Goal: Transaction & Acquisition: Book appointment/travel/reservation

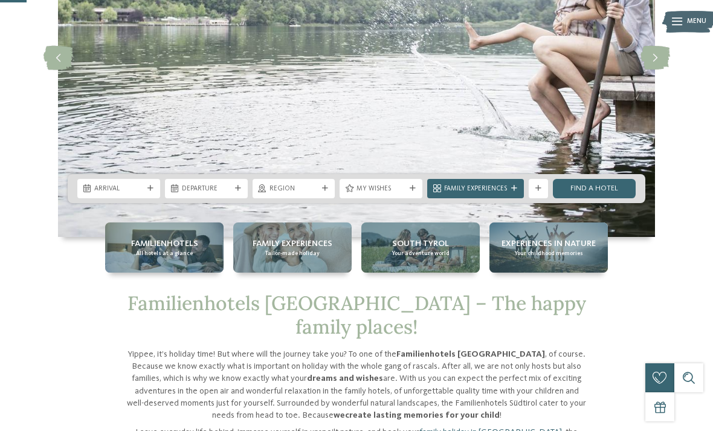
scroll to position [177, 0]
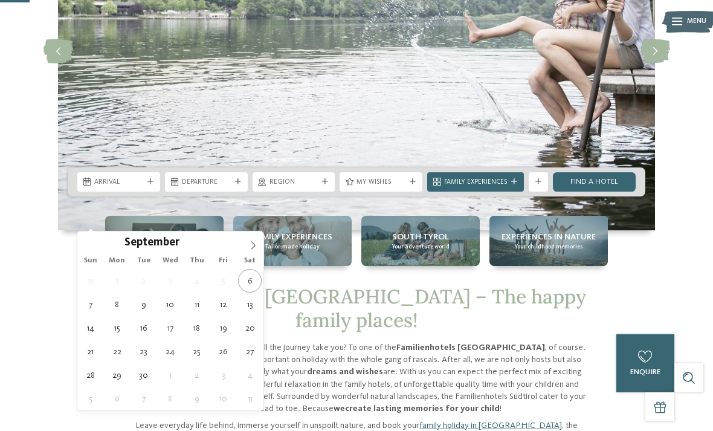
click at [258, 244] on span at bounding box center [253, 242] width 21 height 21
click at [259, 249] on span at bounding box center [253, 242] width 21 height 21
click at [257, 251] on span at bounding box center [253, 242] width 21 height 21
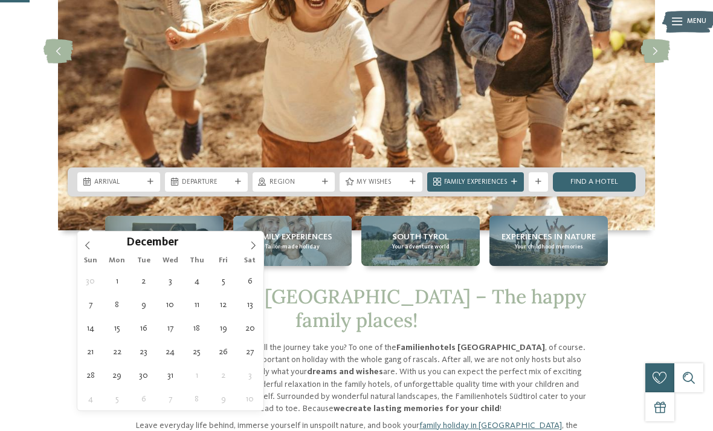
click at [260, 247] on span at bounding box center [253, 242] width 21 height 21
type input "****"
click at [261, 251] on span at bounding box center [253, 242] width 21 height 21
click at [260, 248] on span at bounding box center [253, 242] width 21 height 21
click at [258, 249] on span at bounding box center [253, 242] width 21 height 21
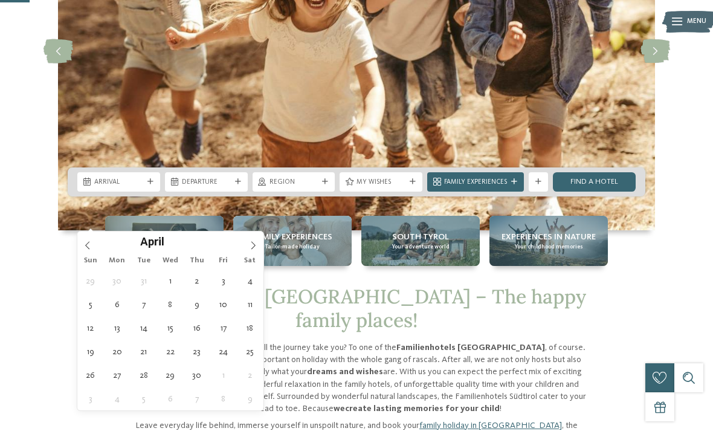
click at [256, 248] on icon at bounding box center [253, 245] width 8 height 8
click at [257, 245] on icon at bounding box center [253, 245] width 8 height 8
click at [253, 250] on icon at bounding box center [253, 245] width 8 height 8
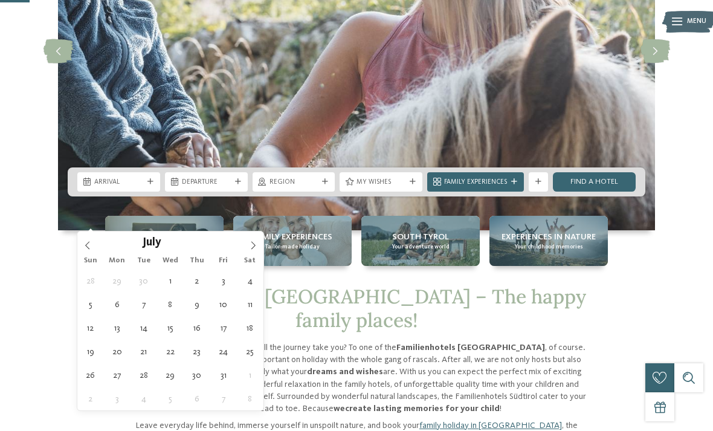
type div "13.07.2026"
type input "****"
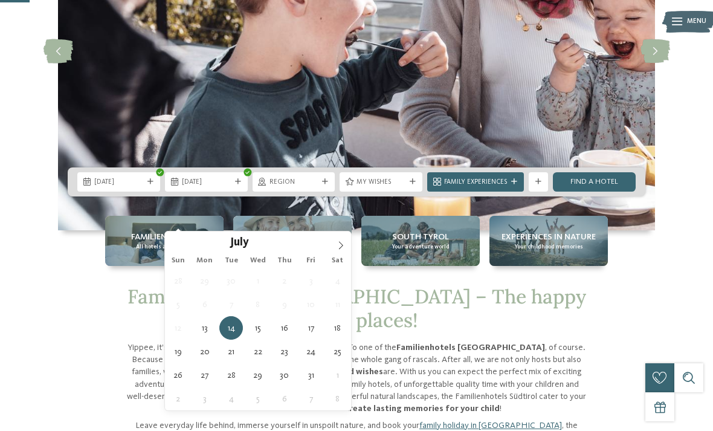
type div "20.07.2026"
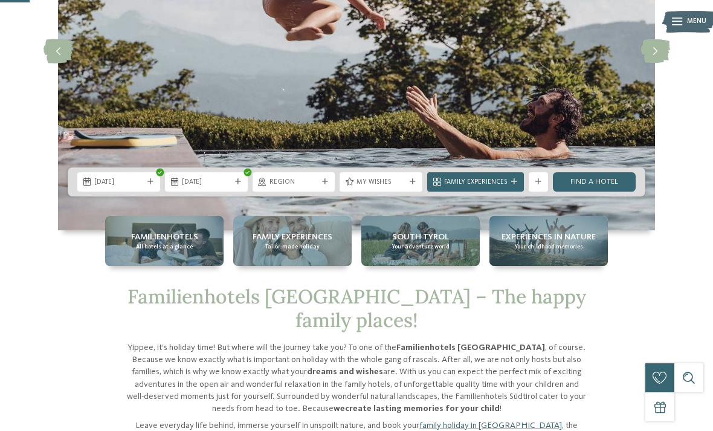
click at [509, 187] on div "Family Experiences" at bounding box center [476, 182] width 68 height 10
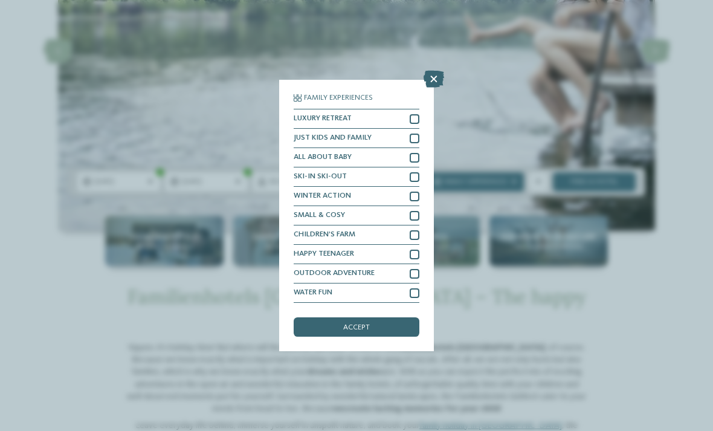
click at [431, 71] on icon at bounding box center [434, 79] width 21 height 17
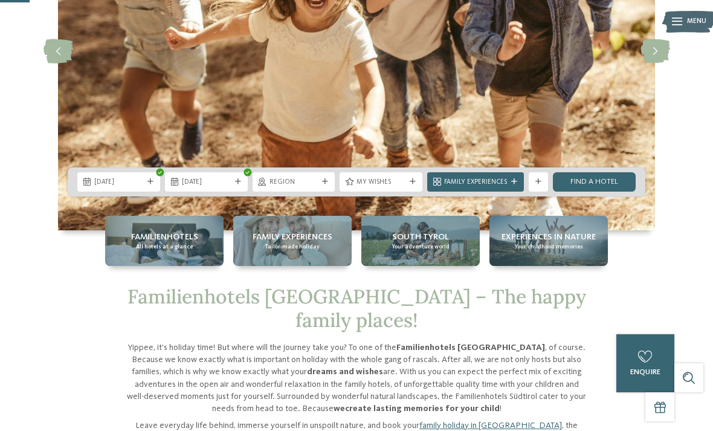
click at [595, 192] on link "Find a hotel" at bounding box center [594, 181] width 83 height 19
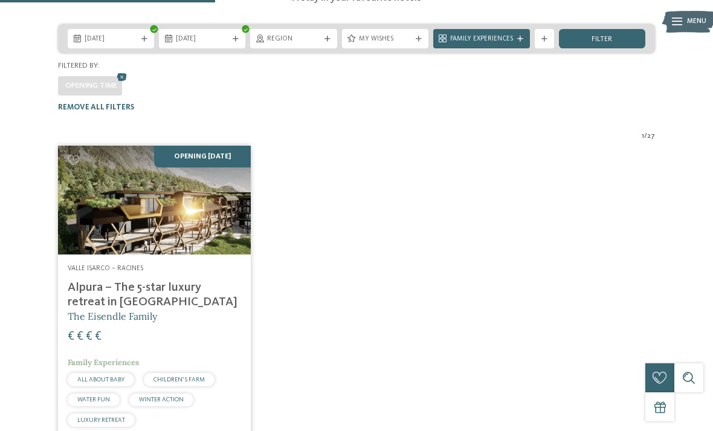
scroll to position [224, 0]
click at [199, 207] on img at bounding box center [154, 200] width 193 height 108
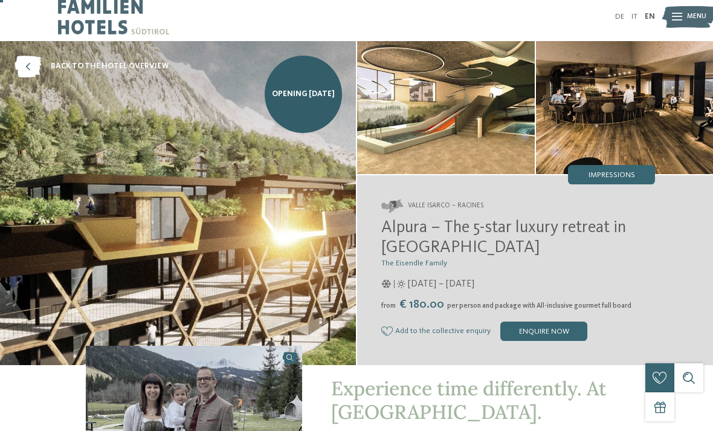
scroll to position [28, 0]
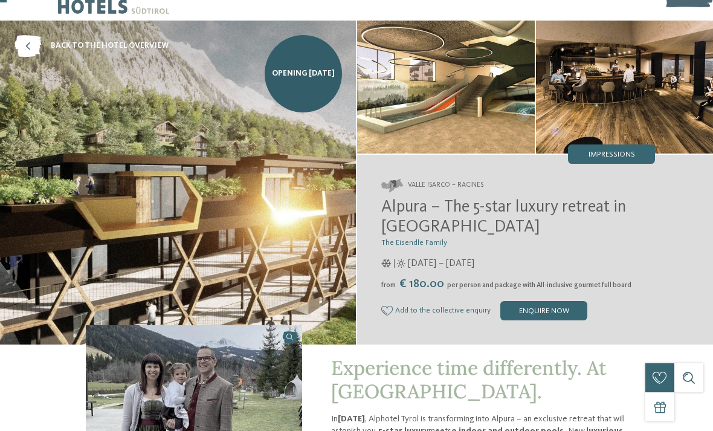
click at [27, 53] on icon at bounding box center [28, 46] width 27 height 22
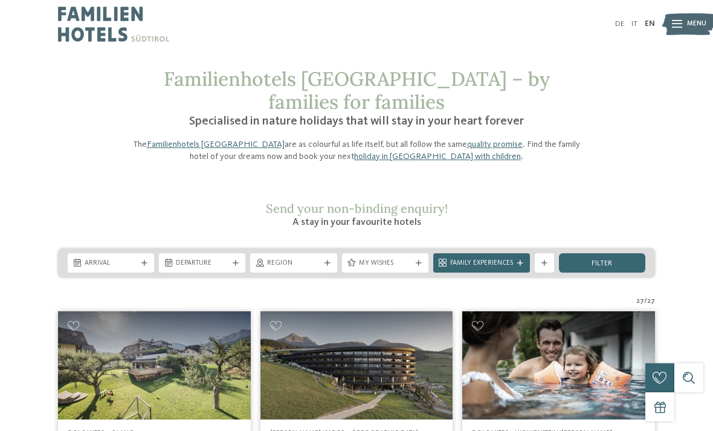
click at [150, 253] on div "Arrival" at bounding box center [111, 262] width 86 height 19
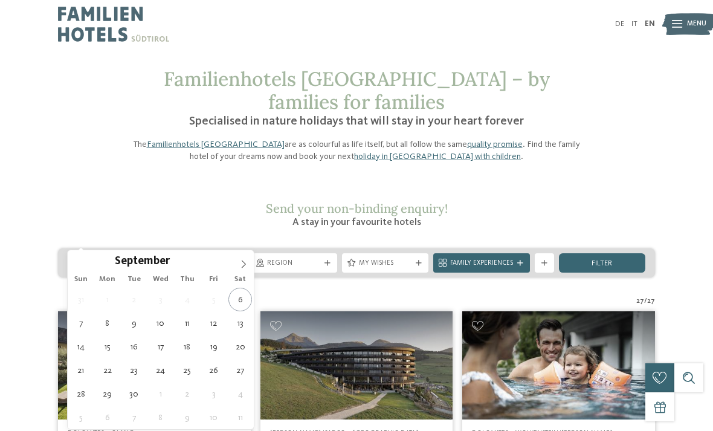
type div "12.09.2025"
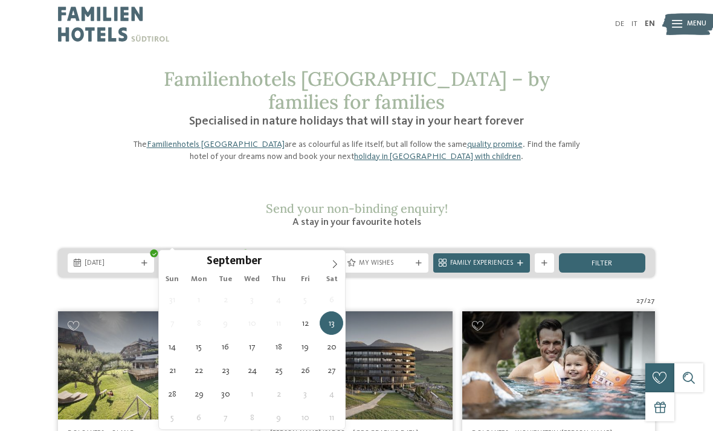
type div "20.09.2025"
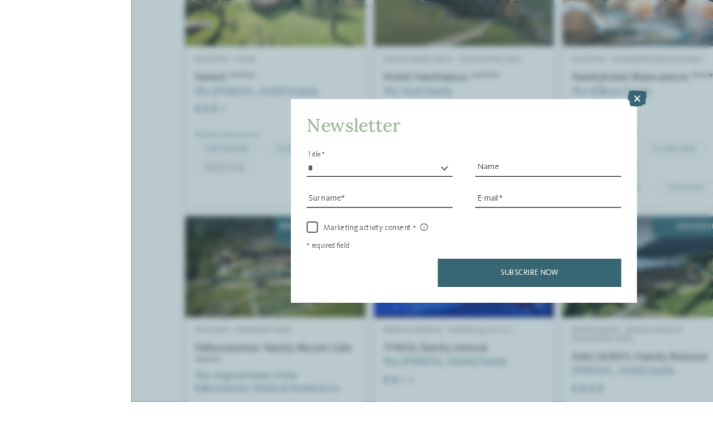
scroll to position [371, 0]
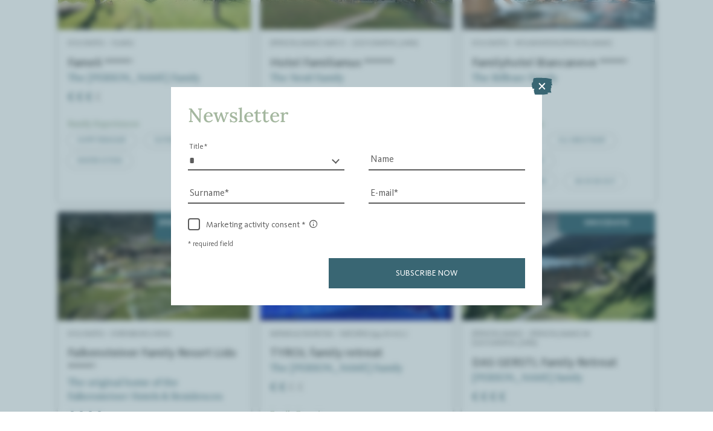
click at [550, 63] on div "Newsletter * ** ** ****** ** Title Name Surname E-mail link link" at bounding box center [356, 215] width 713 height 431
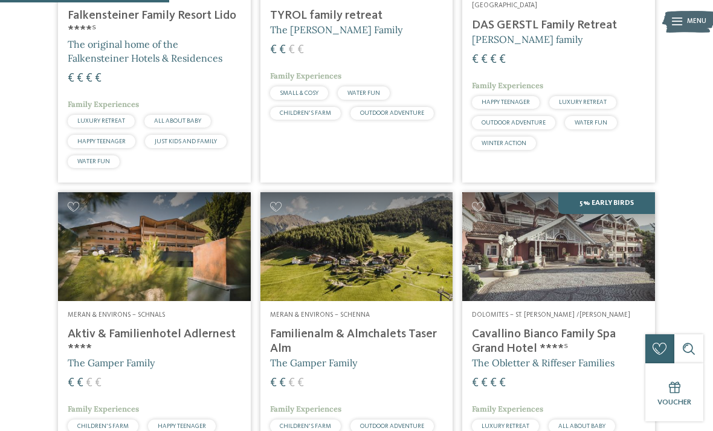
scroll to position [728, 0]
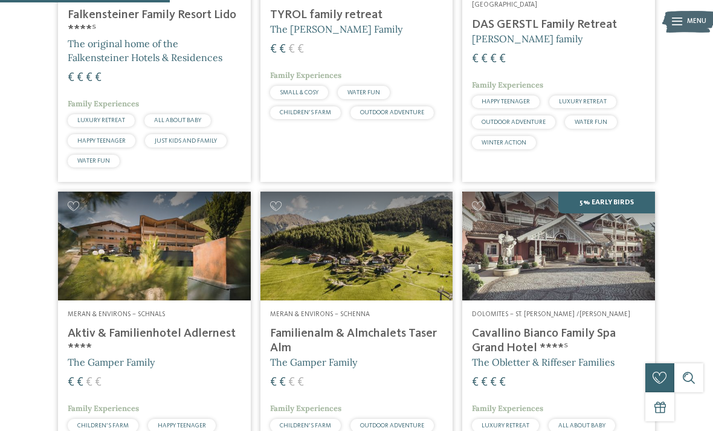
click at [613, 238] on img at bounding box center [558, 246] width 193 height 108
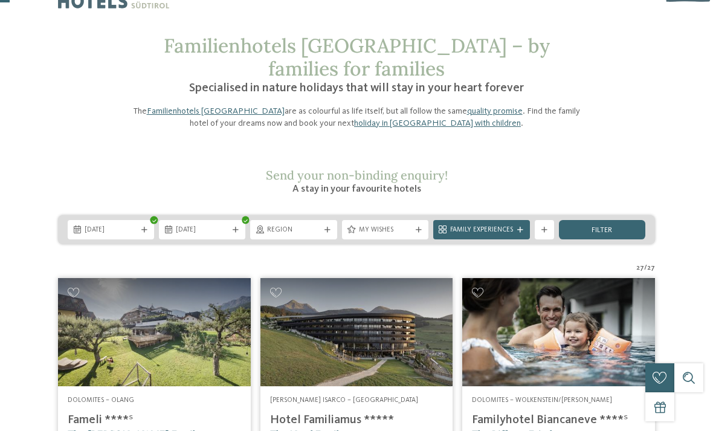
scroll to position [48, 0]
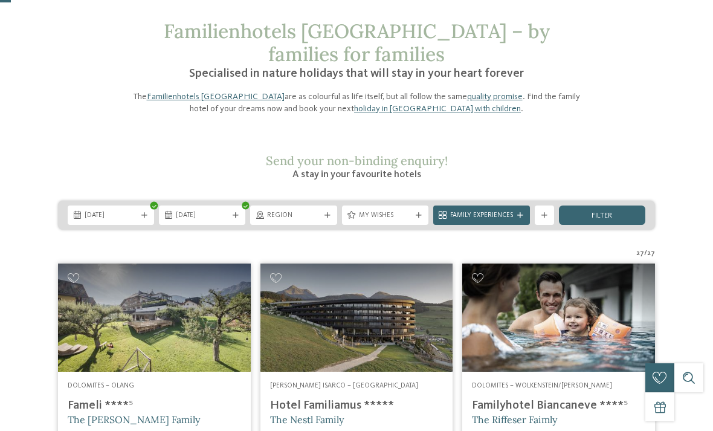
click at [395, 314] on img at bounding box center [357, 318] width 193 height 108
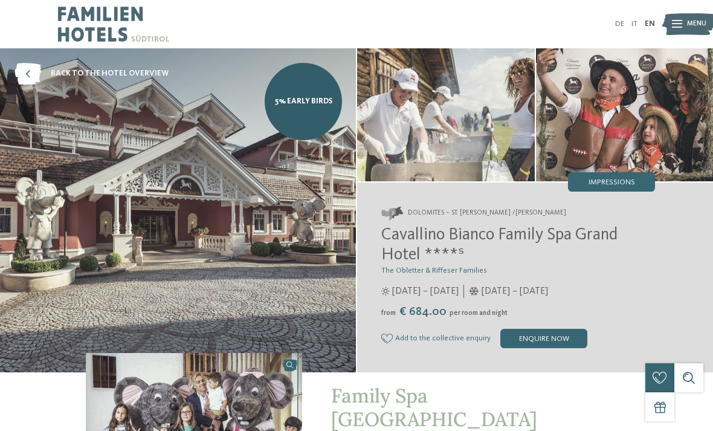
click at [624, 177] on div "Impressions" at bounding box center [611, 181] width 87 height 19
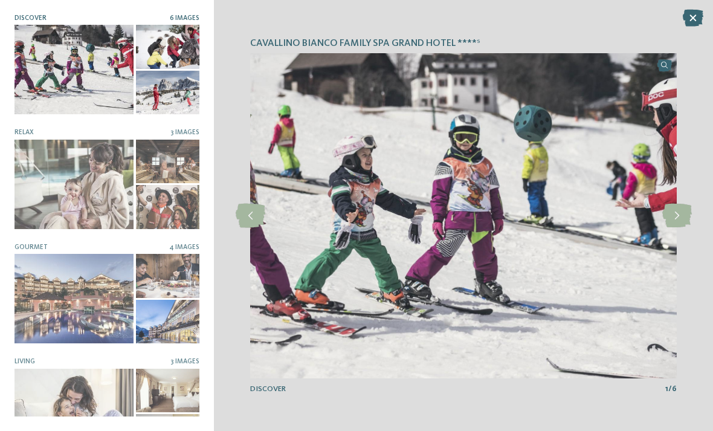
click at [97, 298] on div at bounding box center [74, 298] width 119 height 89
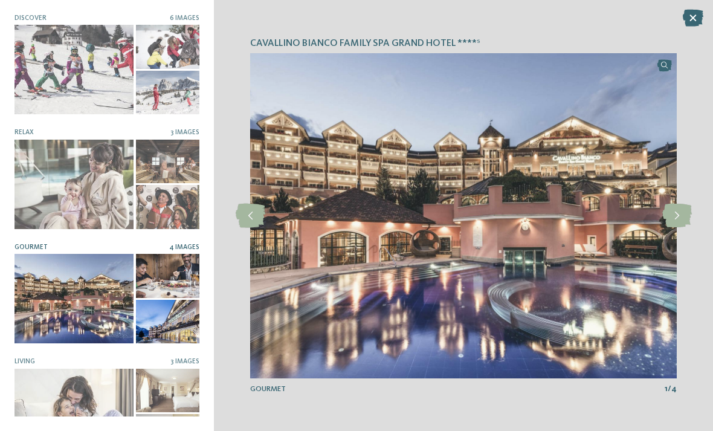
click at [676, 222] on icon at bounding box center [678, 216] width 30 height 24
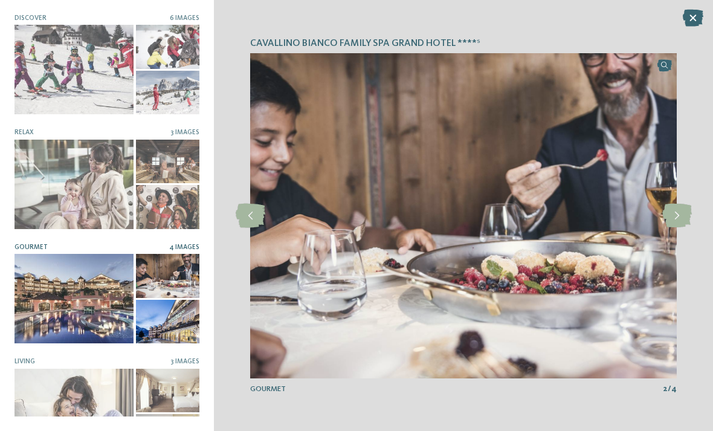
click at [259, 220] on icon at bounding box center [251, 216] width 30 height 24
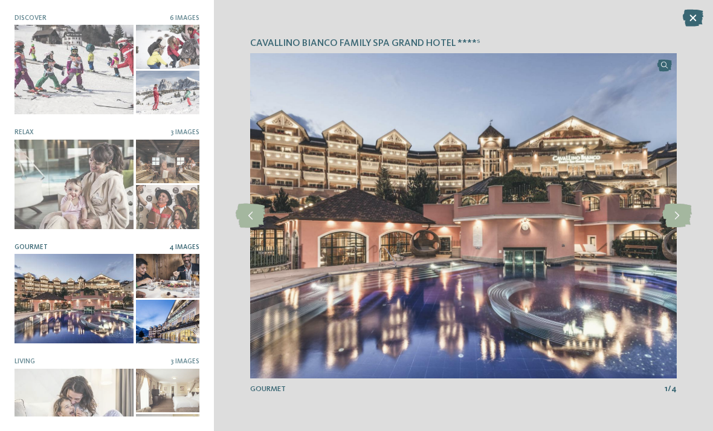
click at [676, 213] on icon at bounding box center [678, 216] width 30 height 24
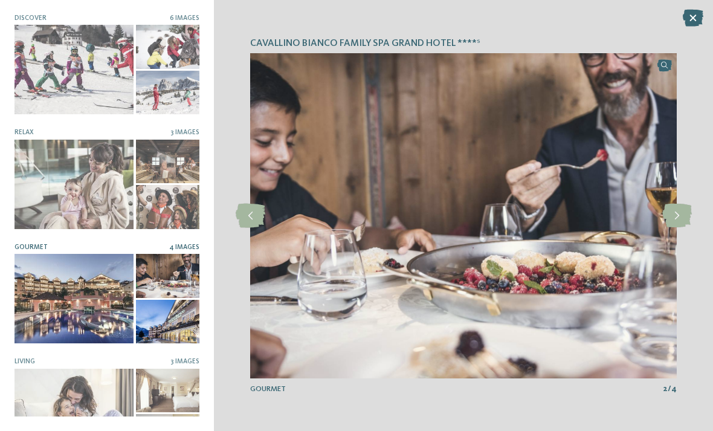
click at [676, 221] on icon at bounding box center [678, 216] width 30 height 24
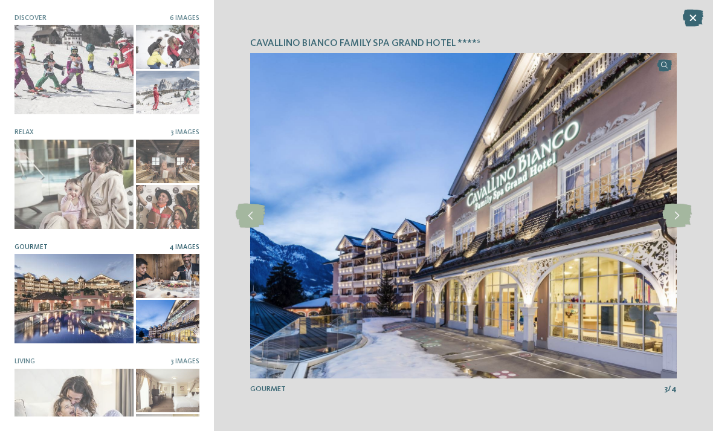
click at [667, 230] on img at bounding box center [463, 215] width 427 height 325
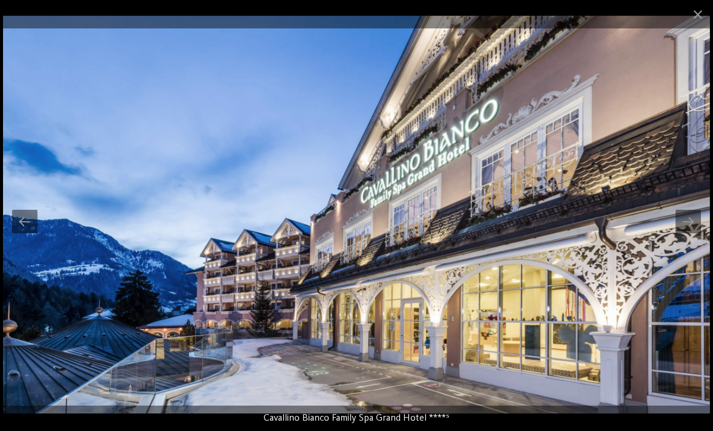
click at [691, 220] on div at bounding box center [688, 222] width 25 height 24
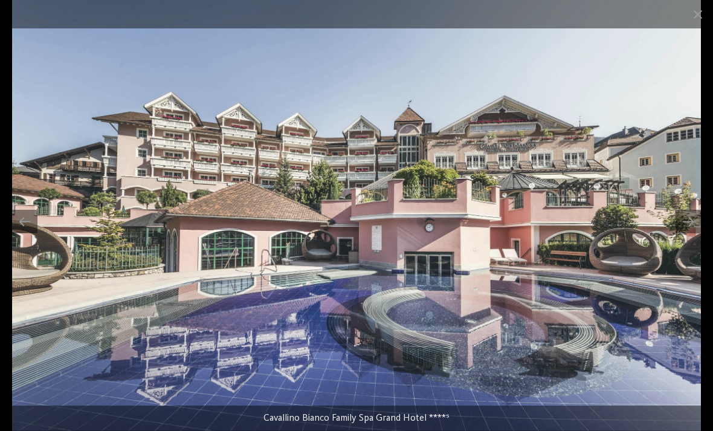
click at [689, 225] on div at bounding box center [688, 222] width 25 height 24
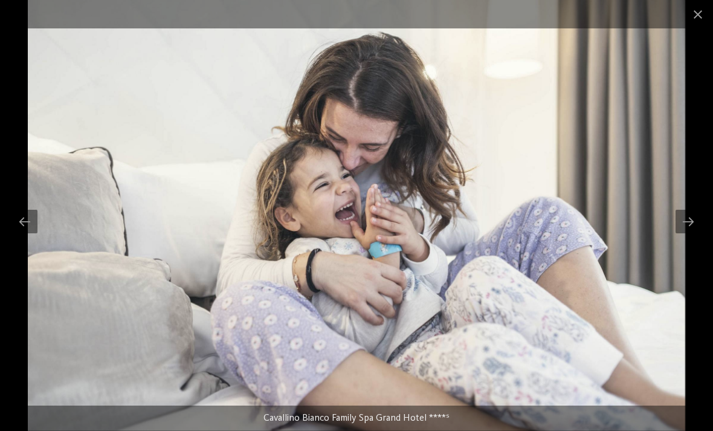
click at [685, 12] on span at bounding box center [698, 14] width 30 height 28
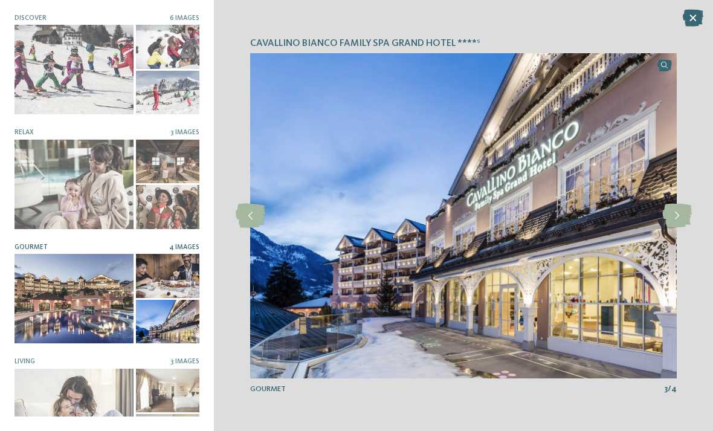
click at [692, 25] on icon at bounding box center [693, 18] width 21 height 17
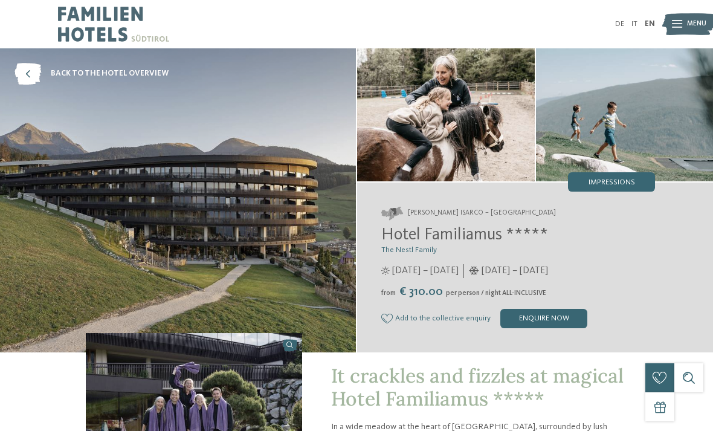
click at [634, 180] on span "Impressions" at bounding box center [612, 183] width 47 height 8
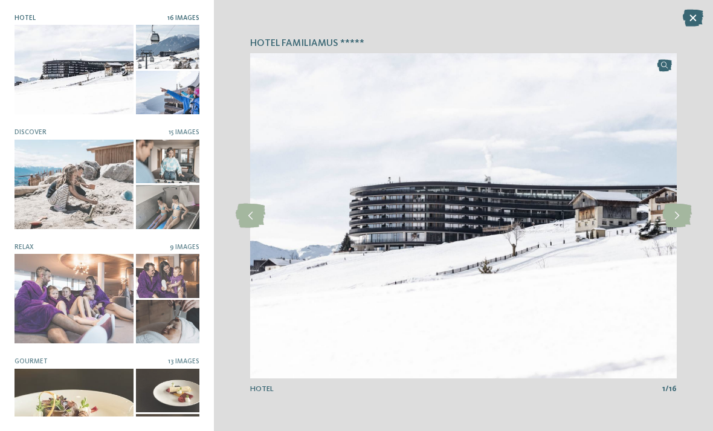
click at [105, 193] on div at bounding box center [74, 184] width 119 height 89
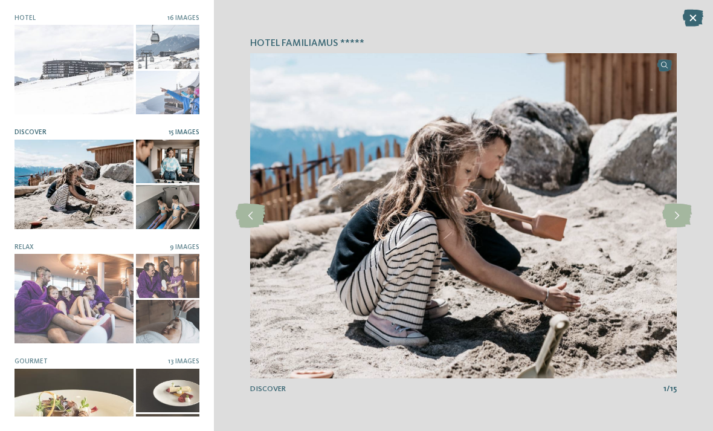
click at [684, 216] on icon at bounding box center [678, 216] width 30 height 24
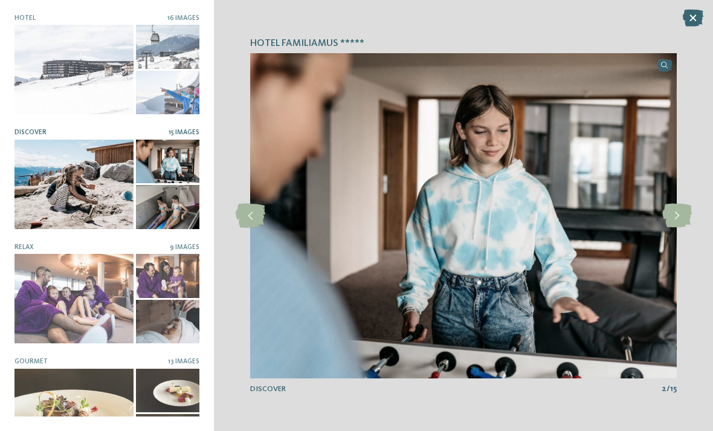
click at [678, 219] on icon at bounding box center [678, 216] width 30 height 24
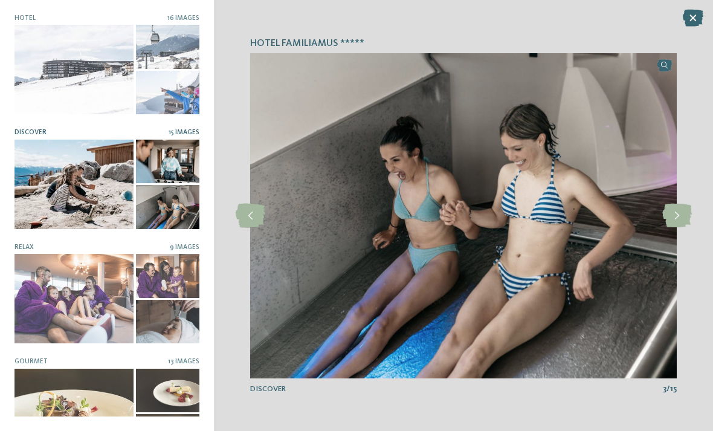
click at [676, 221] on icon at bounding box center [678, 216] width 30 height 24
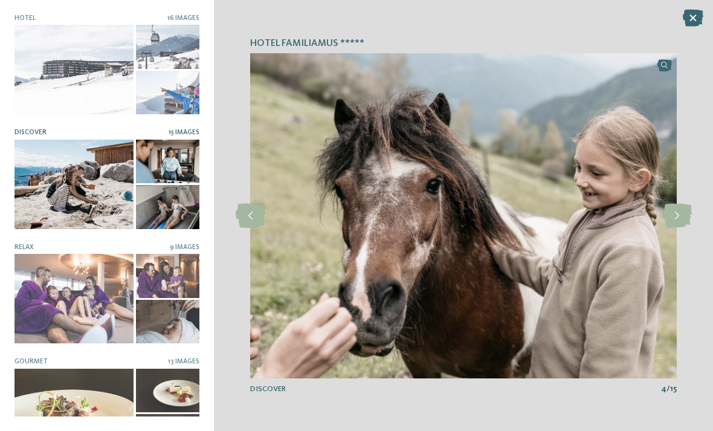
click at [681, 219] on icon at bounding box center [678, 216] width 30 height 24
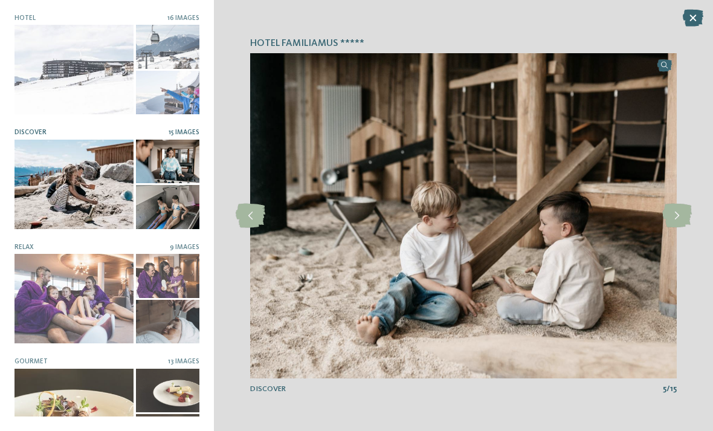
click at [683, 224] on icon at bounding box center [678, 216] width 30 height 24
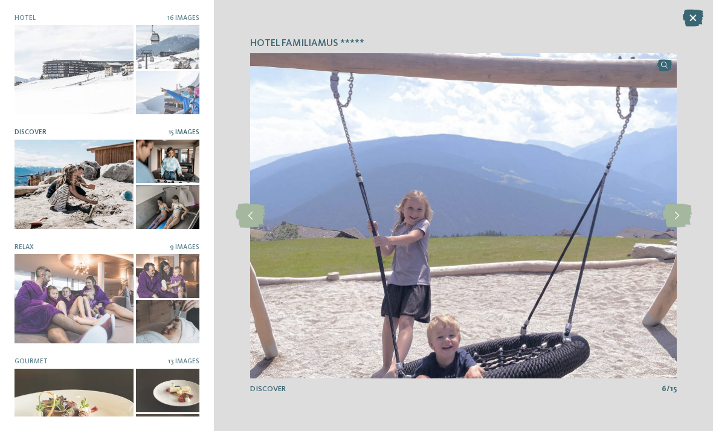
click at [683, 227] on icon at bounding box center [678, 216] width 30 height 24
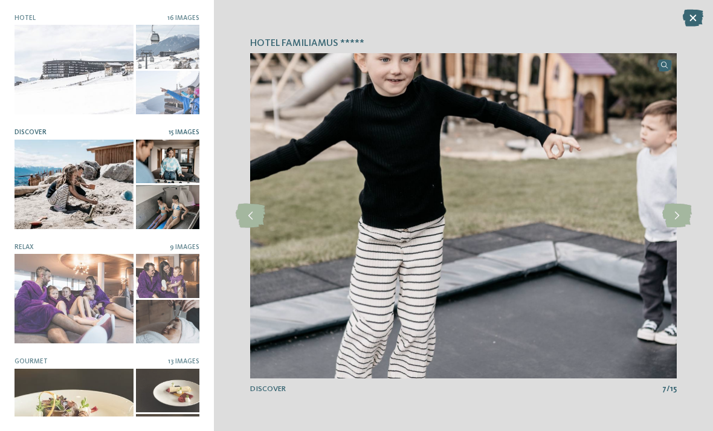
click at [685, 229] on div at bounding box center [677, 216] width 27 height 27
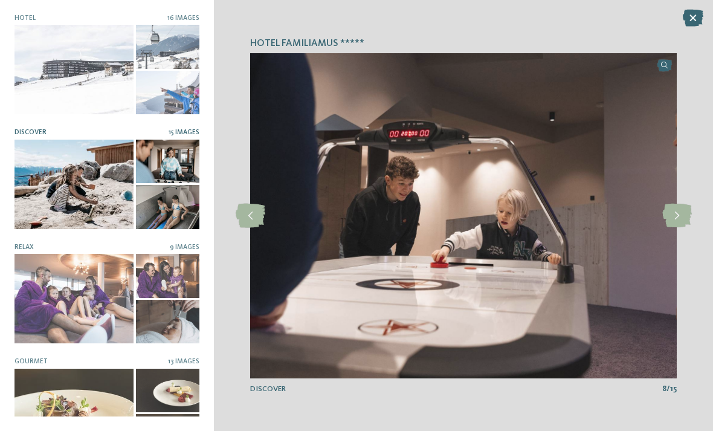
click at [680, 222] on icon at bounding box center [678, 216] width 30 height 24
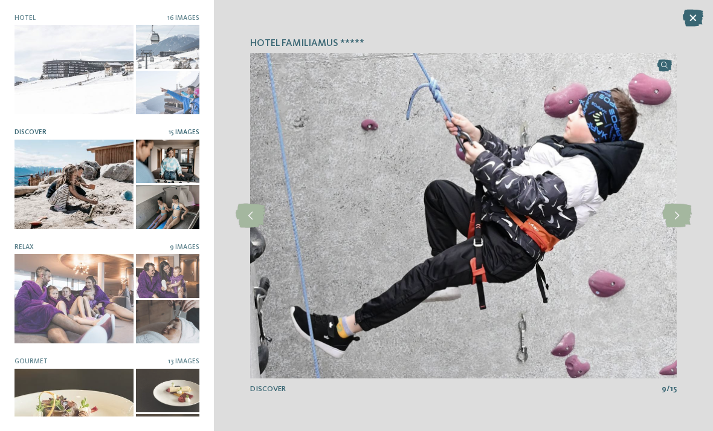
click at [676, 219] on icon at bounding box center [678, 216] width 30 height 24
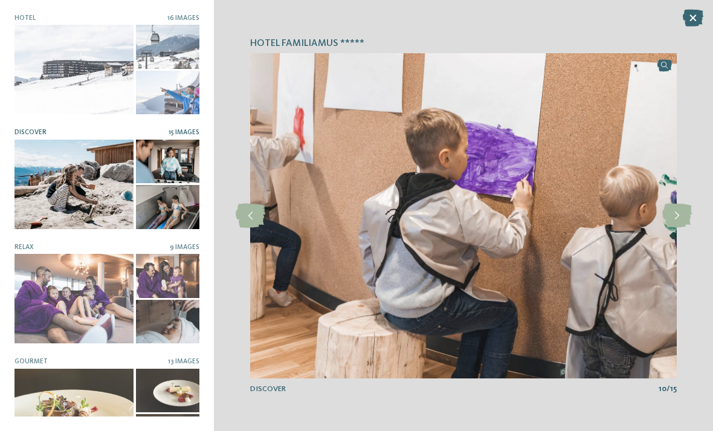
click at [681, 220] on icon at bounding box center [678, 216] width 30 height 24
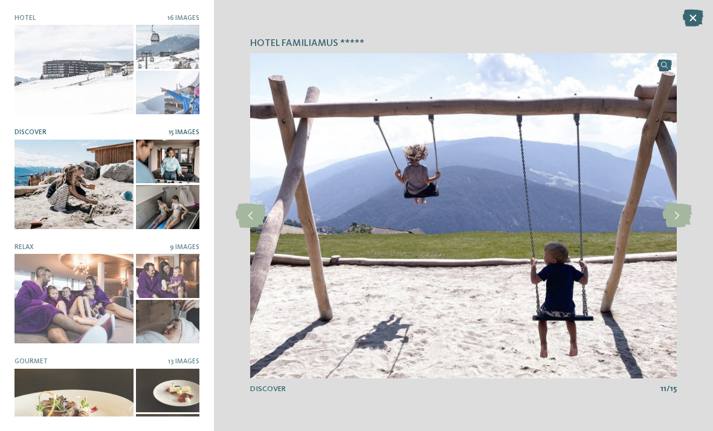
click at [250, 211] on icon at bounding box center [251, 216] width 30 height 24
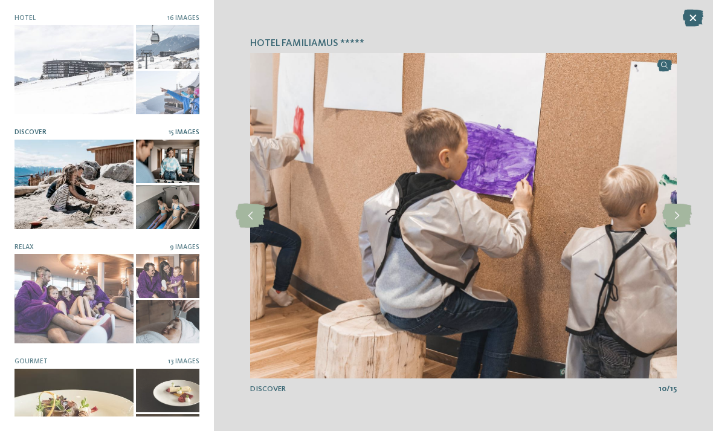
click at [673, 221] on icon at bounding box center [678, 216] width 30 height 24
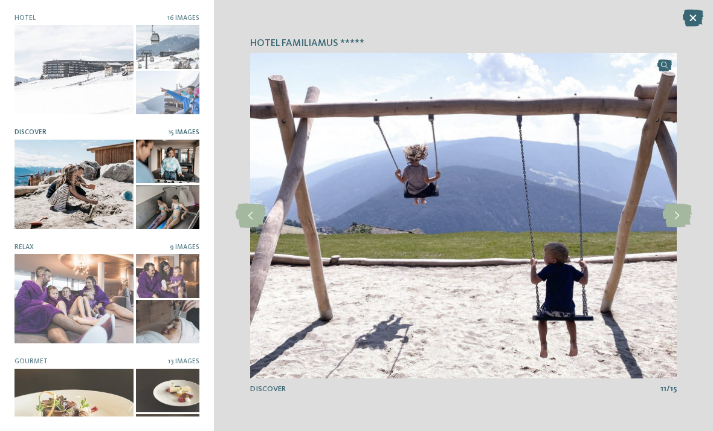
click at [671, 223] on icon at bounding box center [678, 216] width 30 height 24
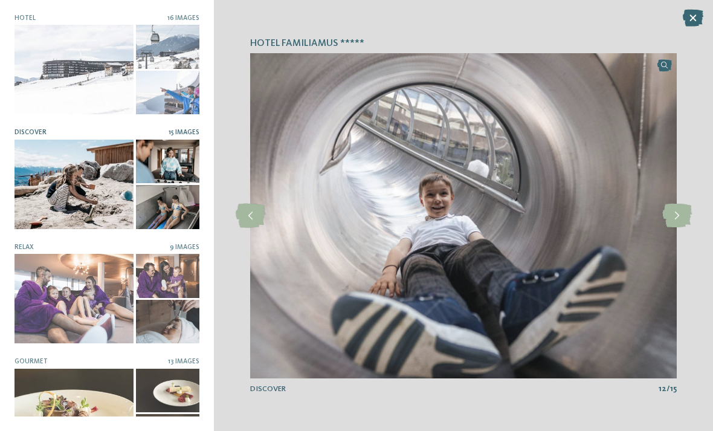
click at [672, 218] on icon at bounding box center [678, 216] width 30 height 24
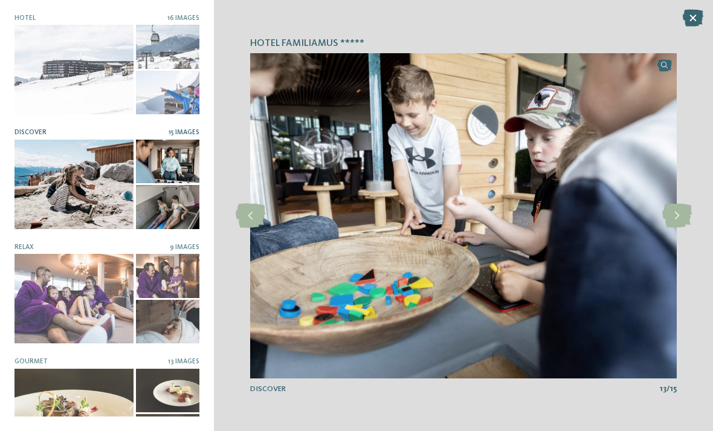
click at [673, 216] on icon at bounding box center [678, 216] width 30 height 24
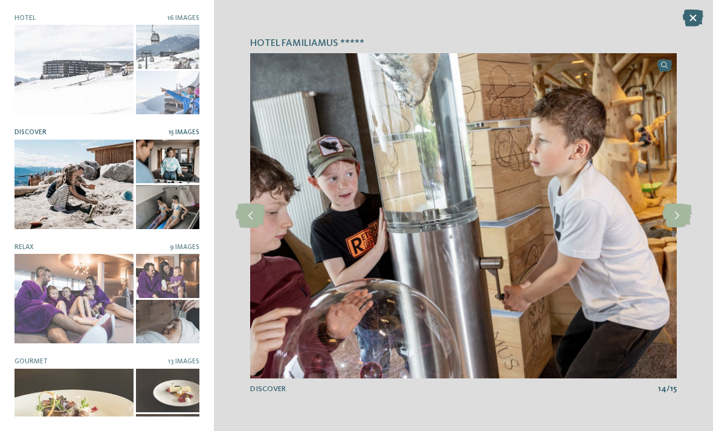
click at [687, 22] on icon at bounding box center [693, 18] width 21 height 17
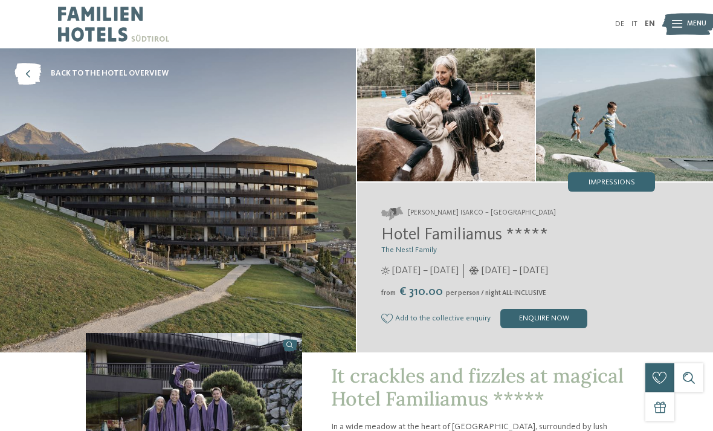
click at [28, 80] on icon at bounding box center [28, 74] width 27 height 22
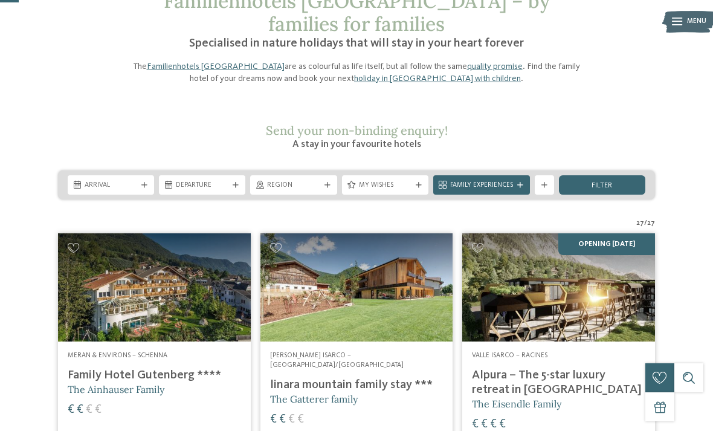
scroll to position [79, 0]
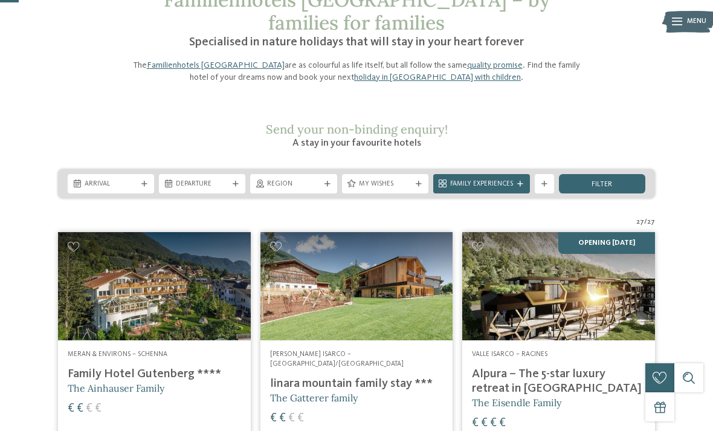
click at [415, 181] on div at bounding box center [419, 184] width 10 height 6
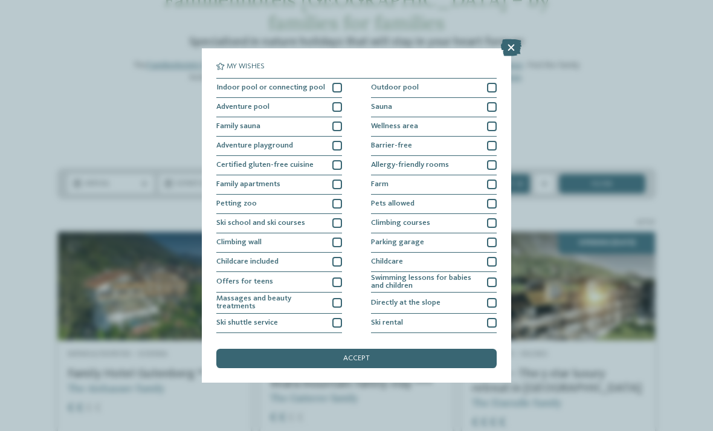
click at [333, 84] on div at bounding box center [337, 88] width 10 height 10
click at [493, 91] on div at bounding box center [492, 88] width 10 height 10
click at [439, 349] on div "accept" at bounding box center [356, 358] width 281 height 19
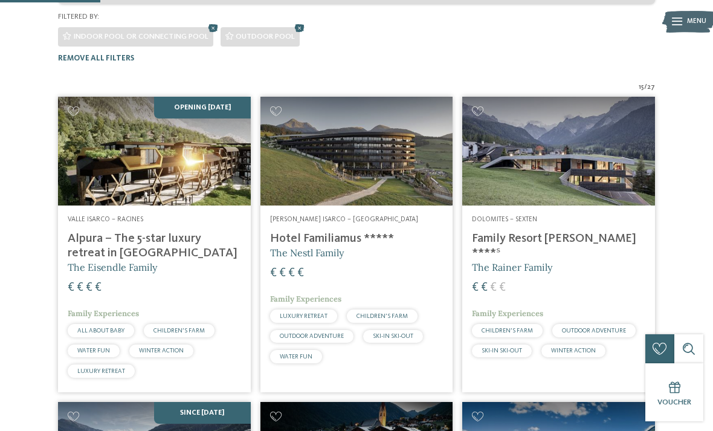
scroll to position [274, 0]
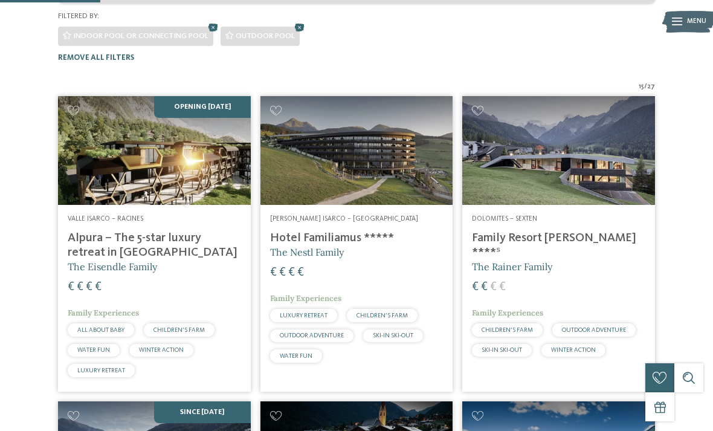
click at [589, 172] on img at bounding box center [558, 150] width 193 height 108
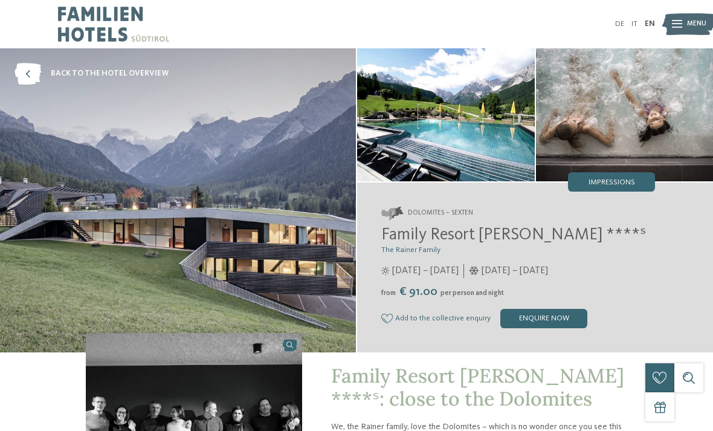
click at [491, 134] on img at bounding box center [446, 114] width 178 height 133
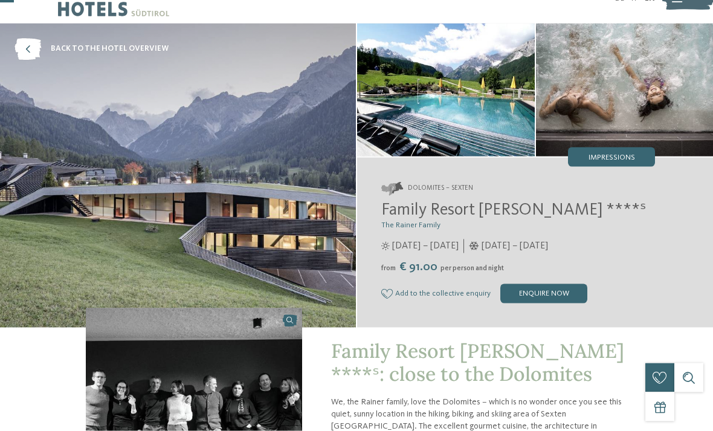
scroll to position [16, 0]
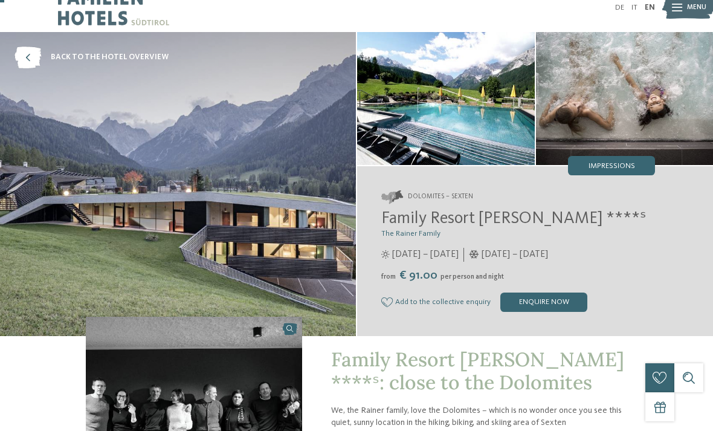
click at [491, 122] on img at bounding box center [446, 98] width 178 height 133
click at [618, 170] on span "Impressions" at bounding box center [612, 167] width 47 height 8
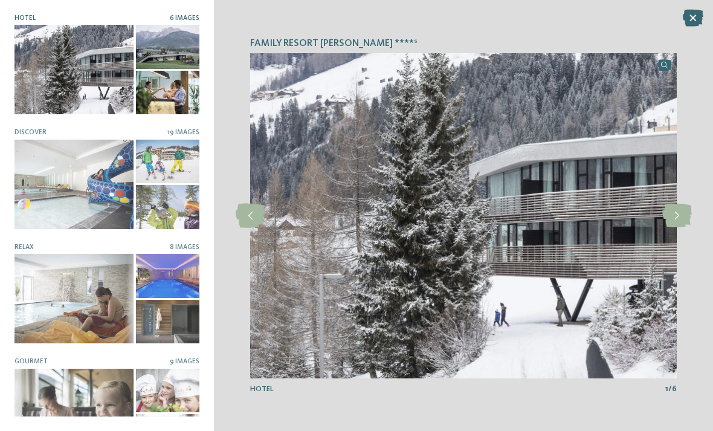
click at [86, 186] on div at bounding box center [74, 184] width 119 height 89
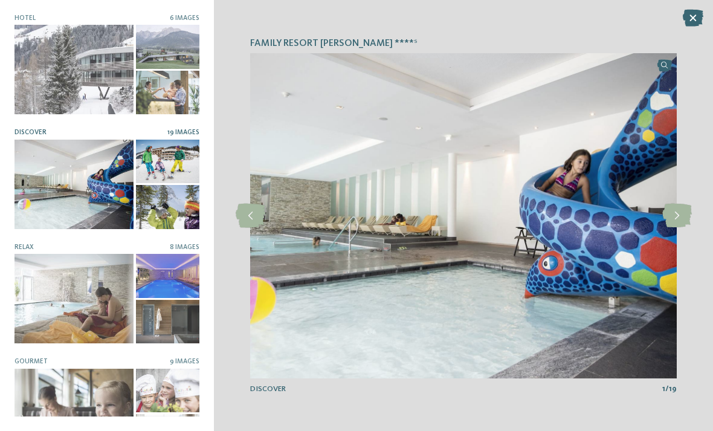
click at [678, 223] on icon at bounding box center [678, 216] width 30 height 24
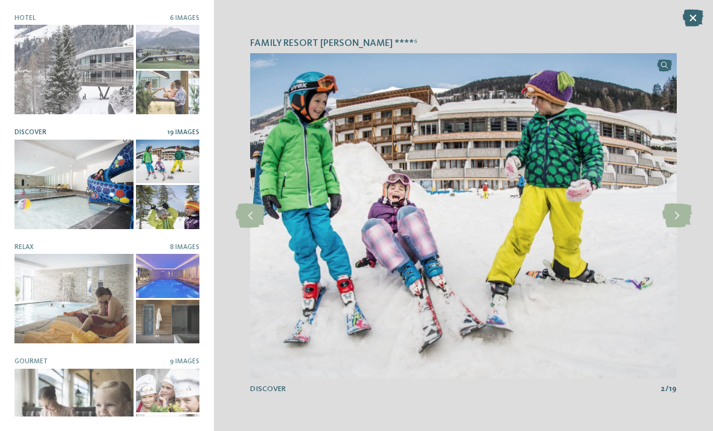
click at [678, 221] on icon at bounding box center [678, 216] width 30 height 24
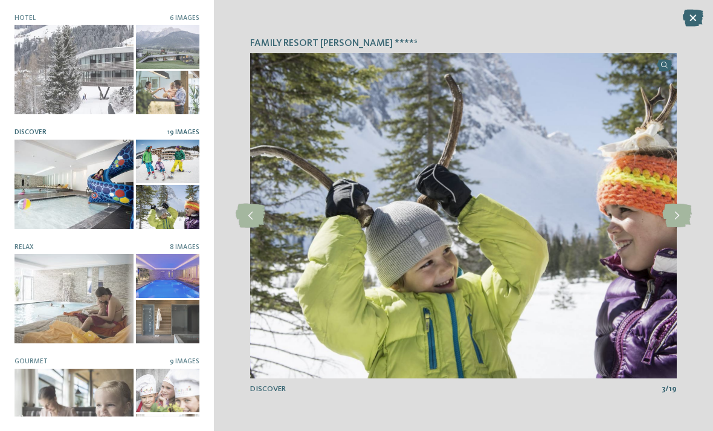
click at [678, 223] on icon at bounding box center [678, 216] width 30 height 24
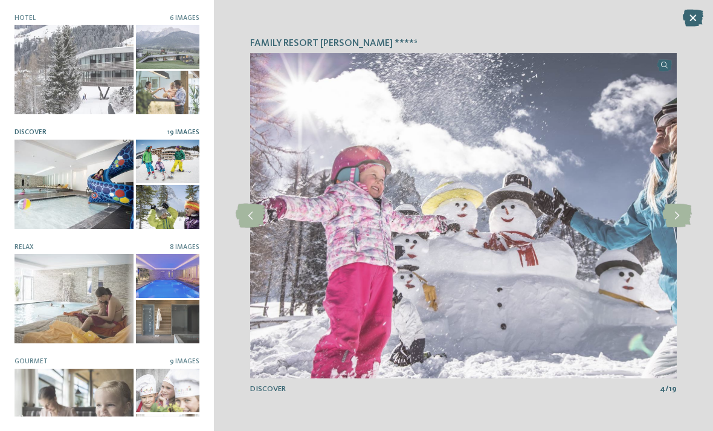
click at [674, 230] on img at bounding box center [463, 215] width 427 height 325
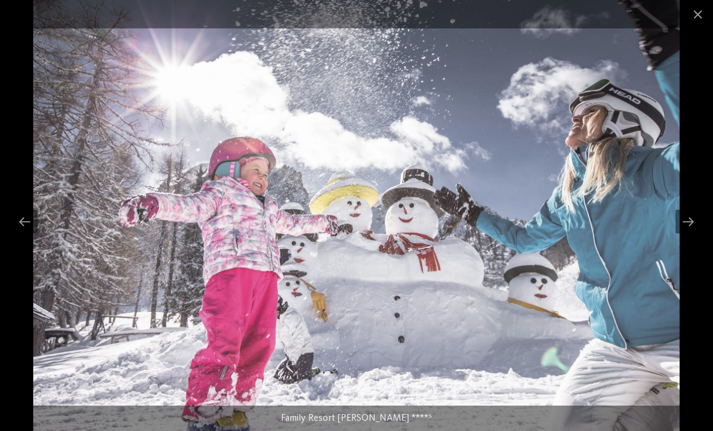
click at [685, 26] on span at bounding box center [698, 14] width 30 height 28
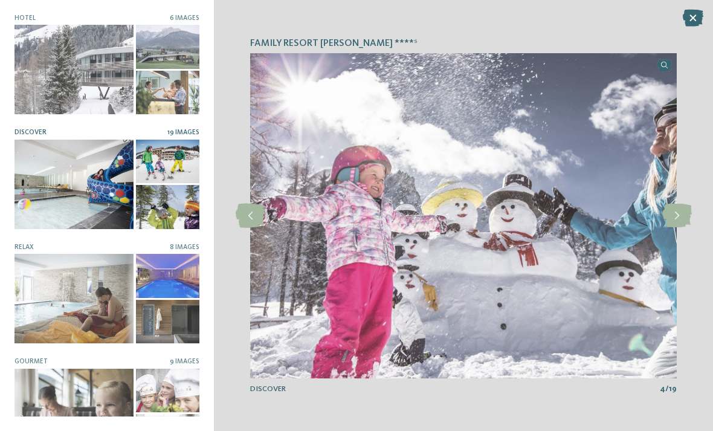
click at [175, 270] on div at bounding box center [168, 276] width 64 height 44
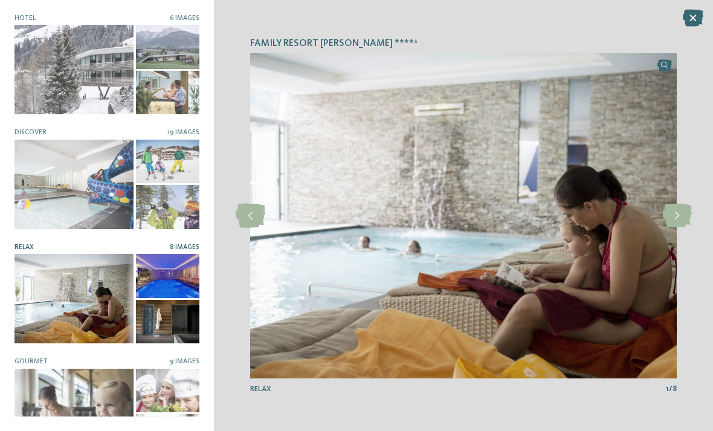
click at [676, 233] on img at bounding box center [463, 215] width 427 height 325
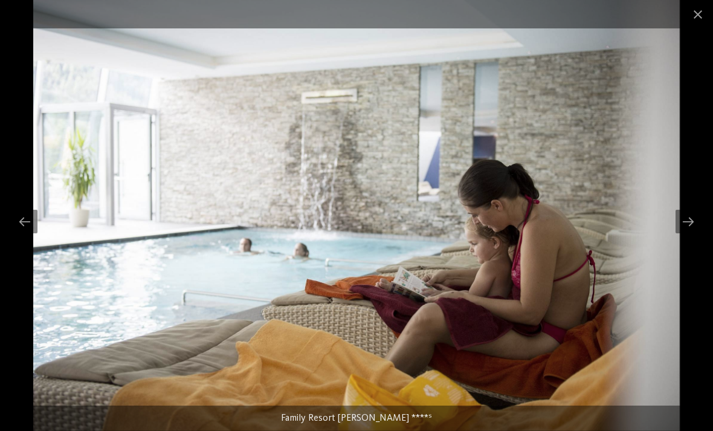
click at [687, 220] on div at bounding box center [688, 222] width 25 height 24
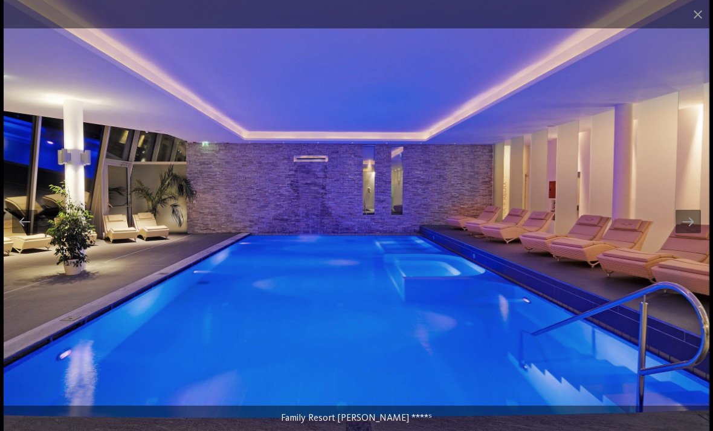
click at [697, 23] on span at bounding box center [698, 14] width 30 height 28
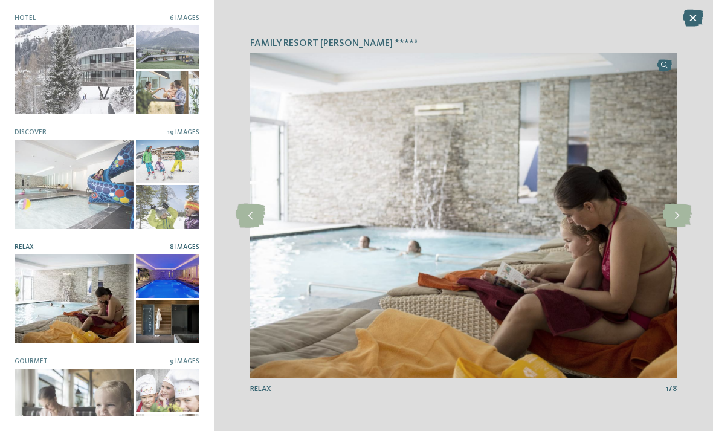
click at [679, 223] on icon at bounding box center [678, 216] width 30 height 24
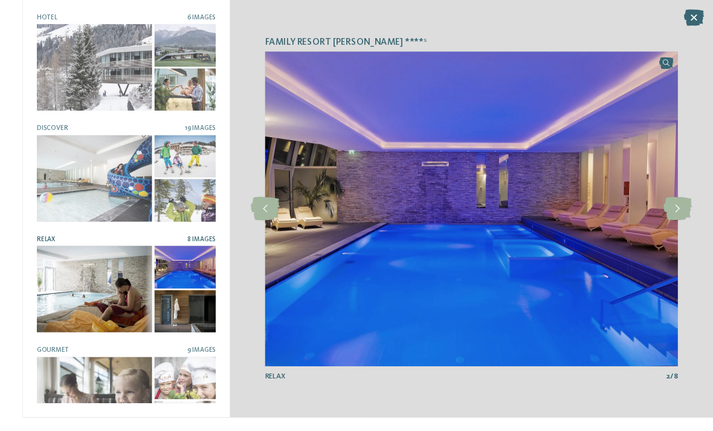
scroll to position [15, 0]
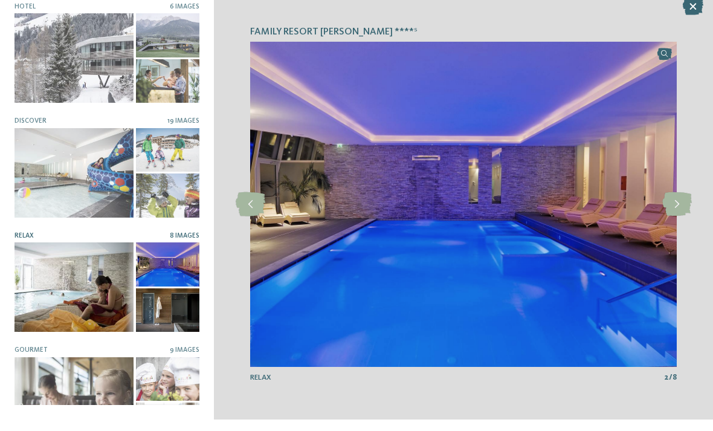
click at [693, 30] on div "Family Resort Rainer ****ˢ slide 1 of 6 1" at bounding box center [463, 215] width 499 height 431
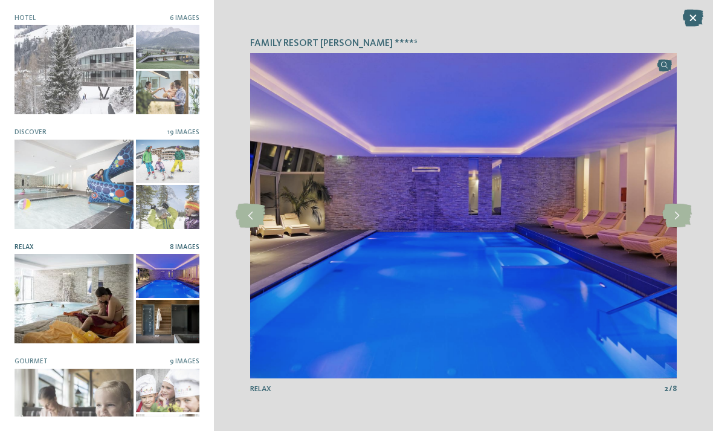
scroll to position [0, 0]
click at [685, 13] on icon at bounding box center [693, 18] width 21 height 17
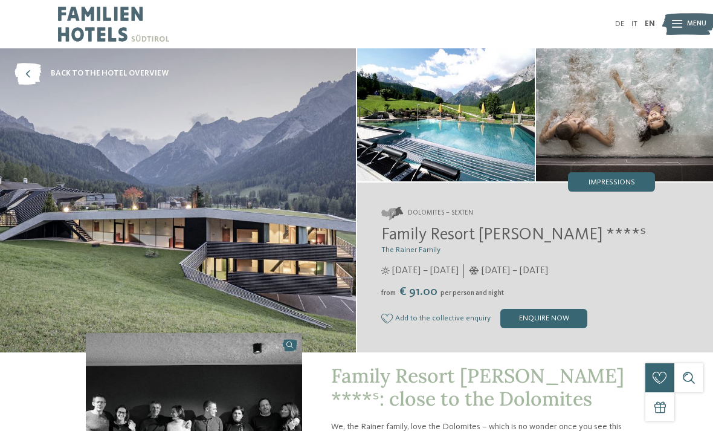
click at [28, 73] on icon at bounding box center [28, 74] width 27 height 22
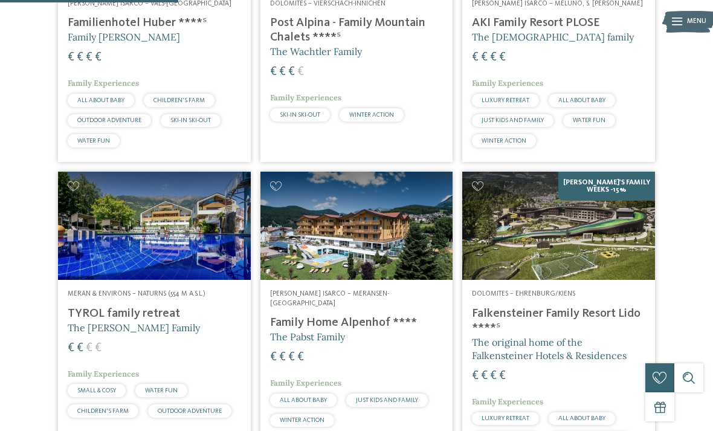
scroll to position [490, 0]
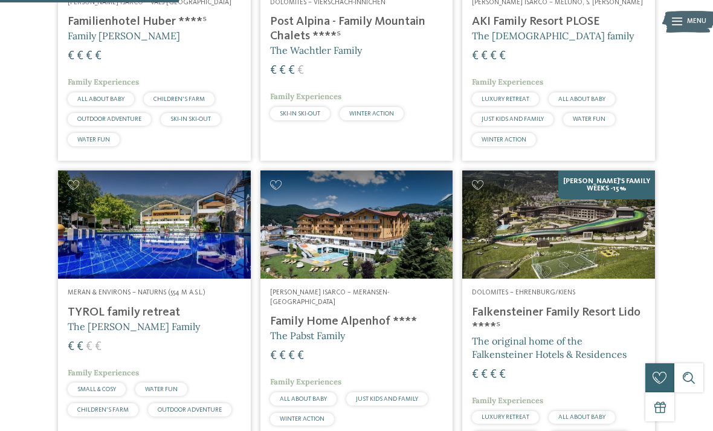
click at [409, 222] on img at bounding box center [357, 224] width 193 height 108
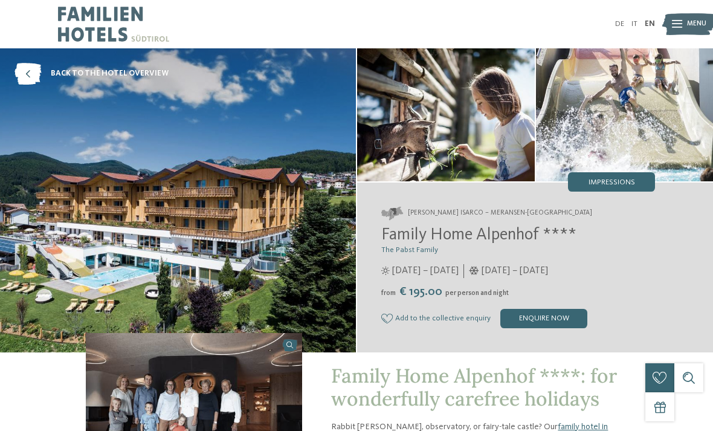
click at [67, 237] on img at bounding box center [178, 200] width 356 height 304
click at [66, 252] on img at bounding box center [178, 200] width 356 height 304
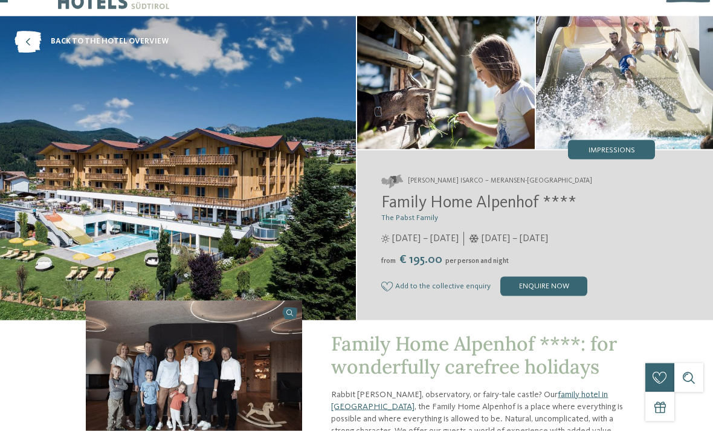
scroll to position [33, 0]
click at [74, 244] on img at bounding box center [178, 168] width 356 height 304
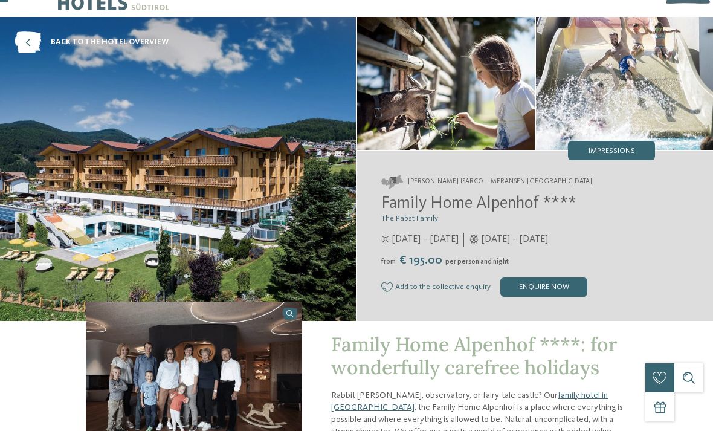
scroll to position [31, 0]
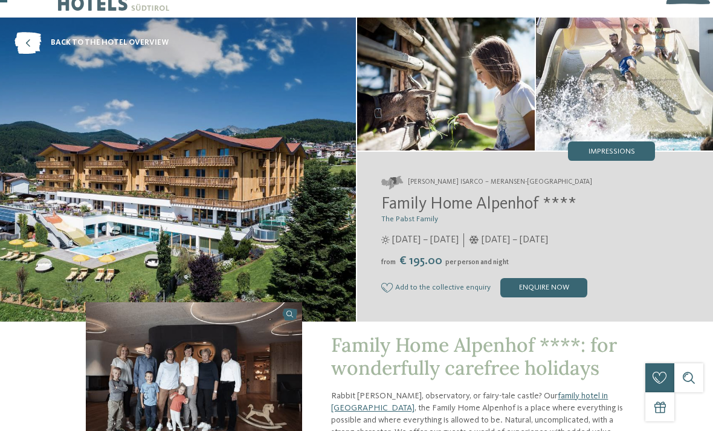
click at [623, 156] on span "Impressions" at bounding box center [612, 152] width 47 height 8
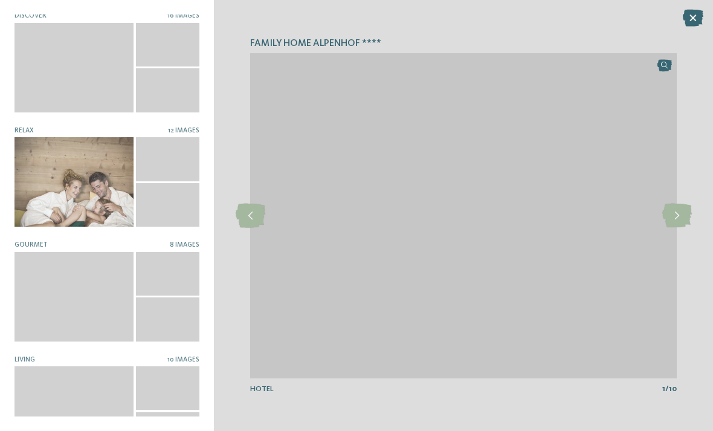
scroll to position [116, 0]
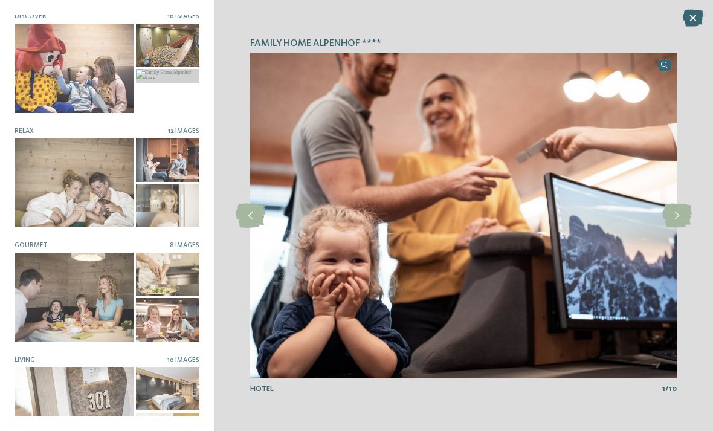
click at [42, 300] on div at bounding box center [74, 297] width 119 height 89
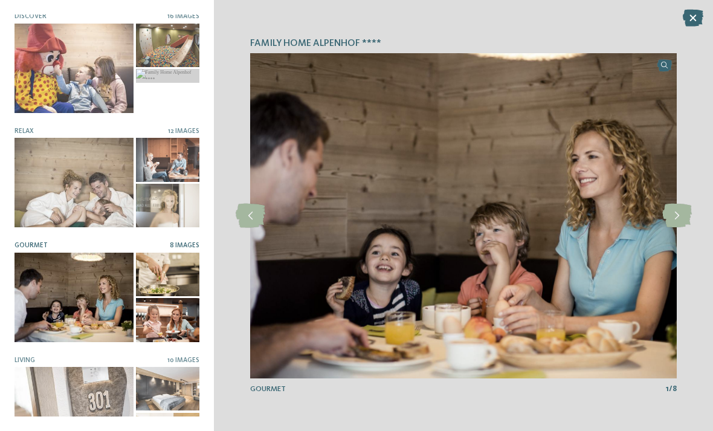
click at [57, 378] on div at bounding box center [74, 411] width 119 height 89
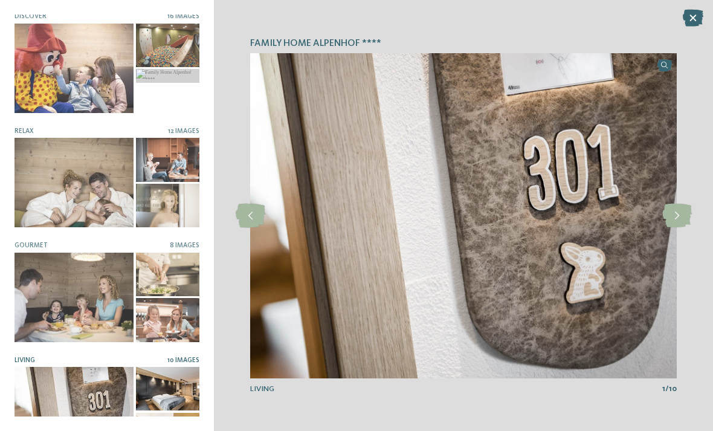
click at [44, 184] on div at bounding box center [74, 182] width 119 height 89
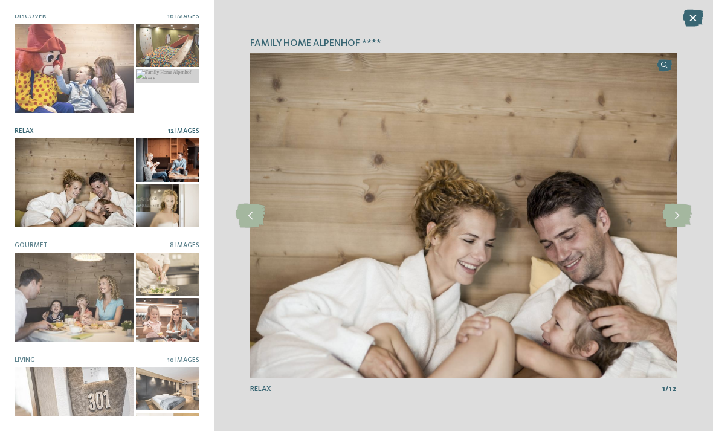
click at [678, 228] on icon at bounding box center [678, 216] width 30 height 24
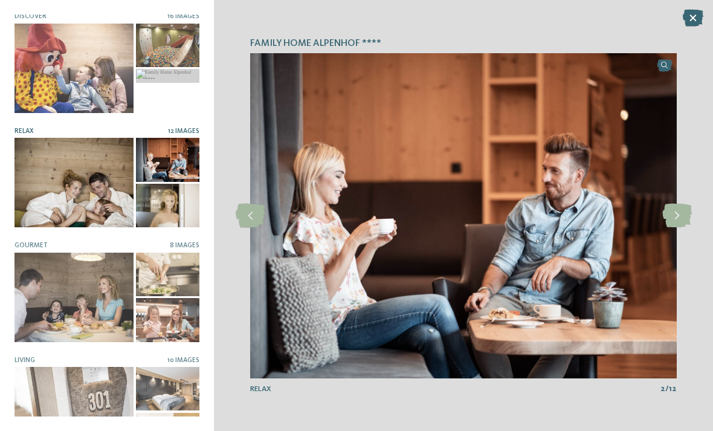
click at [673, 228] on icon at bounding box center [678, 216] width 30 height 24
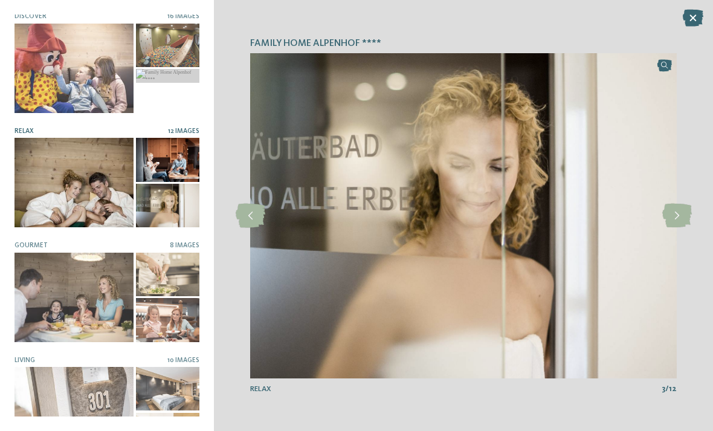
click at [676, 228] on icon at bounding box center [678, 216] width 30 height 24
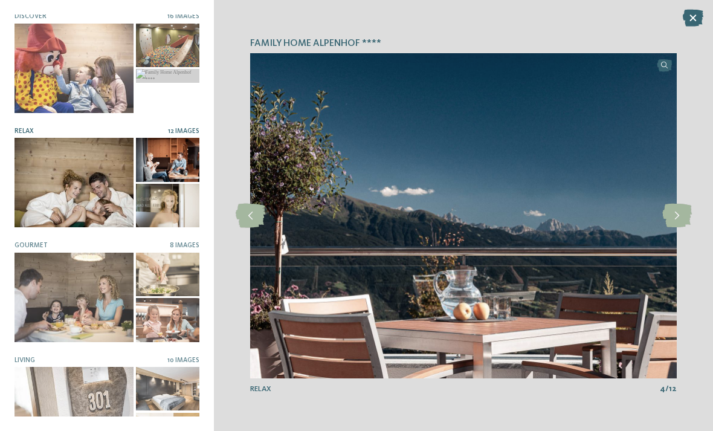
click at [672, 228] on icon at bounding box center [678, 216] width 30 height 24
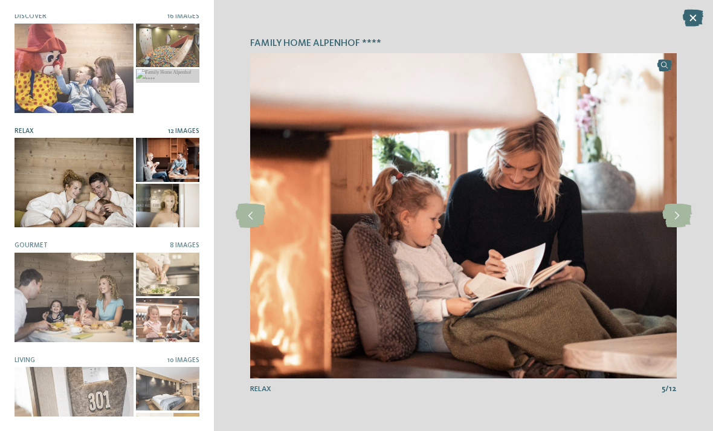
click at [675, 228] on icon at bounding box center [678, 216] width 30 height 24
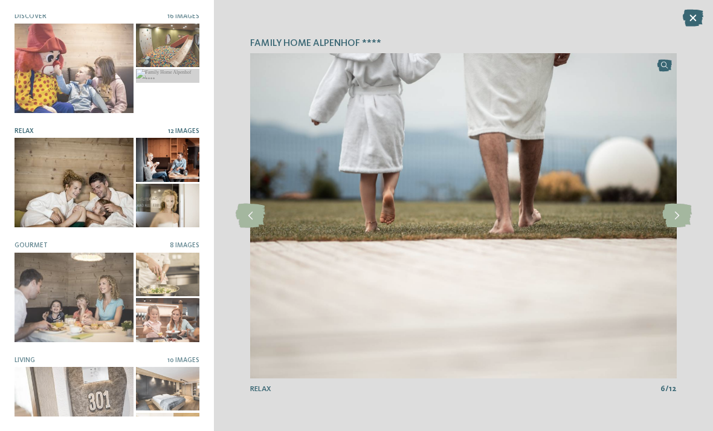
click at [676, 228] on icon at bounding box center [678, 216] width 30 height 24
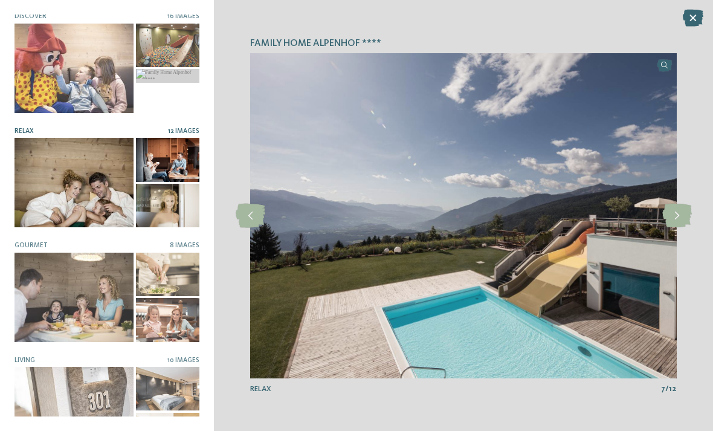
click at [678, 228] on icon at bounding box center [678, 216] width 30 height 24
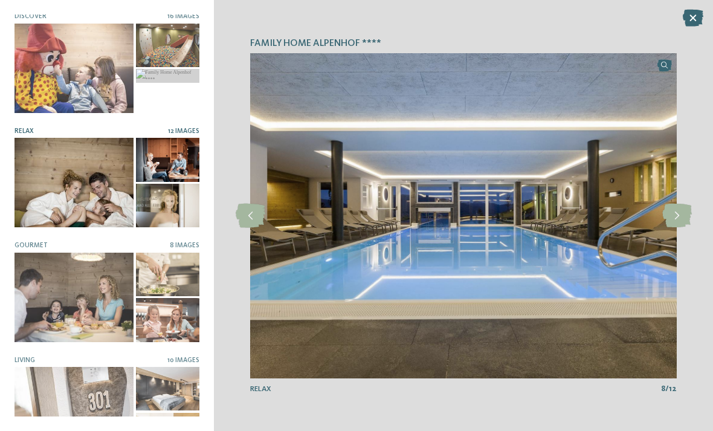
click at [262, 228] on icon at bounding box center [251, 216] width 30 height 24
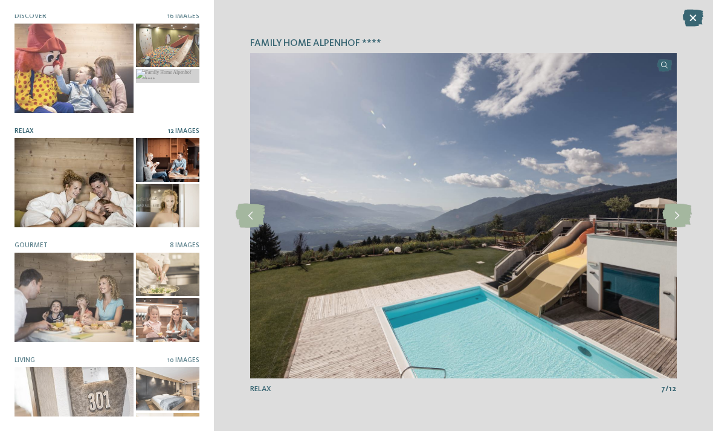
click at [676, 228] on icon at bounding box center [678, 216] width 30 height 24
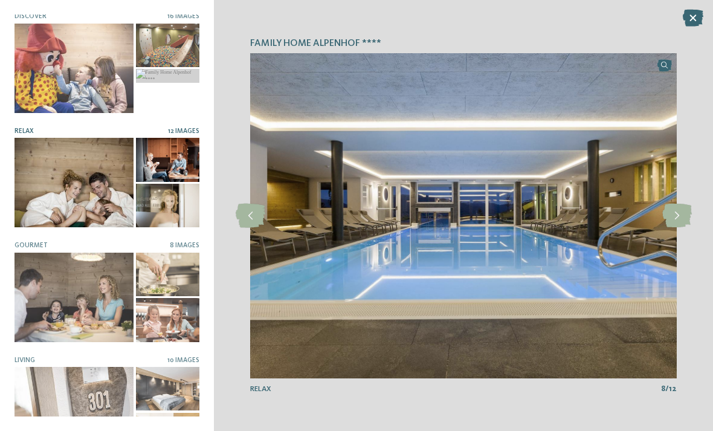
click at [679, 228] on icon at bounding box center [678, 216] width 30 height 24
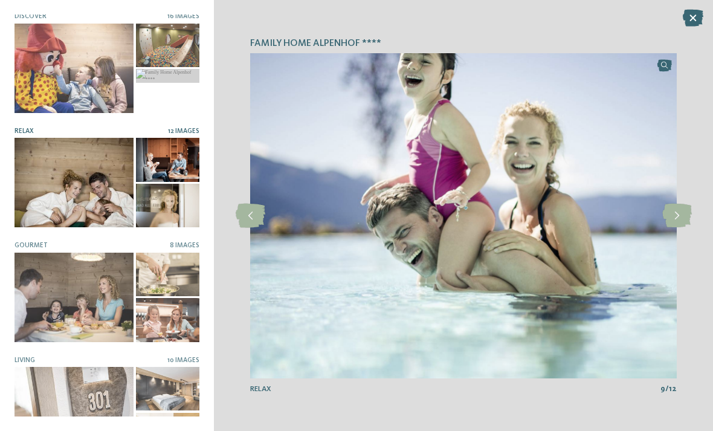
click at [670, 228] on icon at bounding box center [678, 216] width 30 height 24
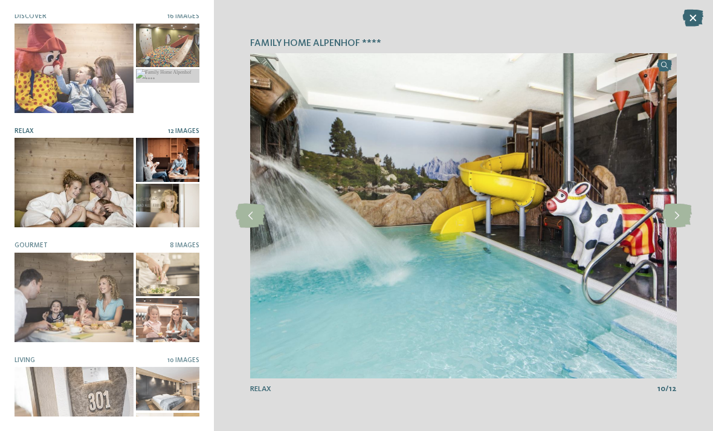
click at [687, 25] on icon at bounding box center [693, 18] width 21 height 17
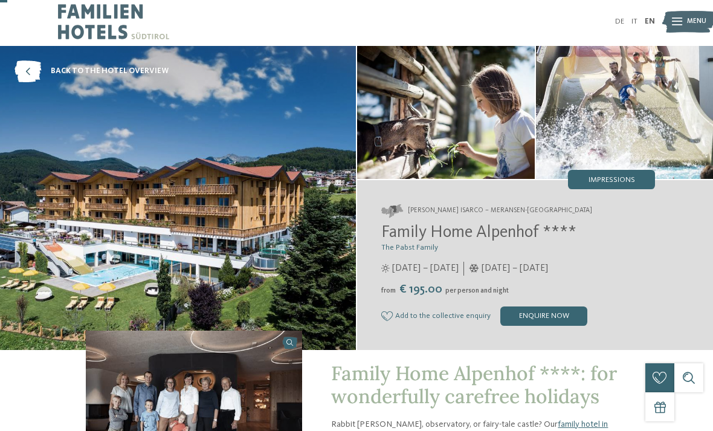
scroll to position [0, 0]
